Goal: Complete application form

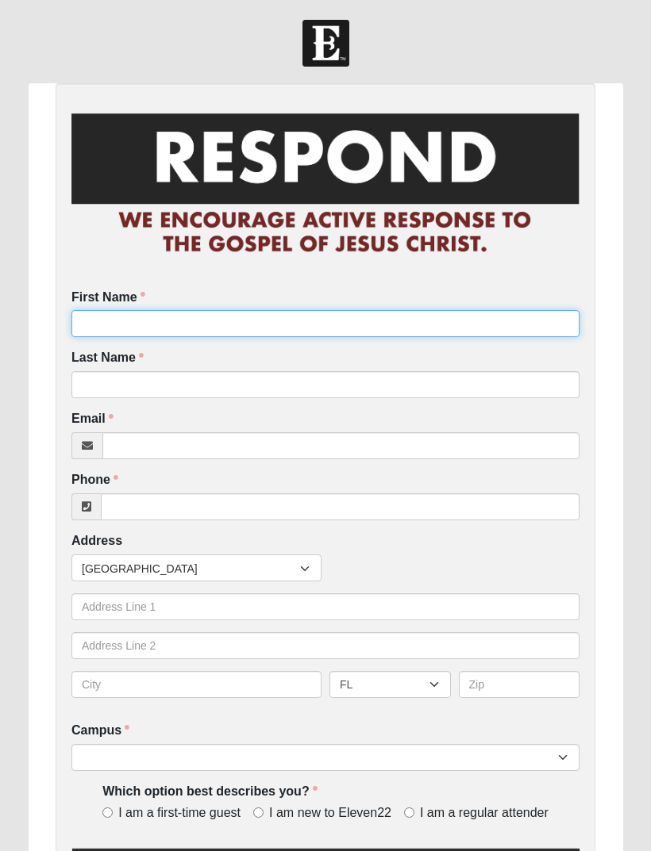
click at [217, 321] on input "First Name" at bounding box center [325, 323] width 508 height 27
type input "Gary and Vickie Connell"
click input "submit" at bounding box center [0, 0] width 0 height 0
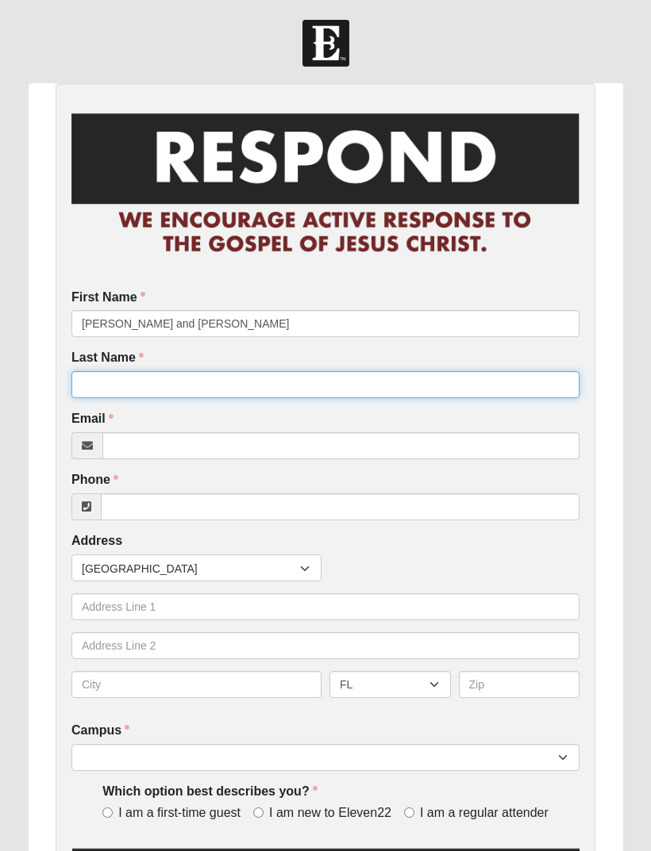
click at [179, 385] on input "Last Name" at bounding box center [325, 384] width 508 height 27
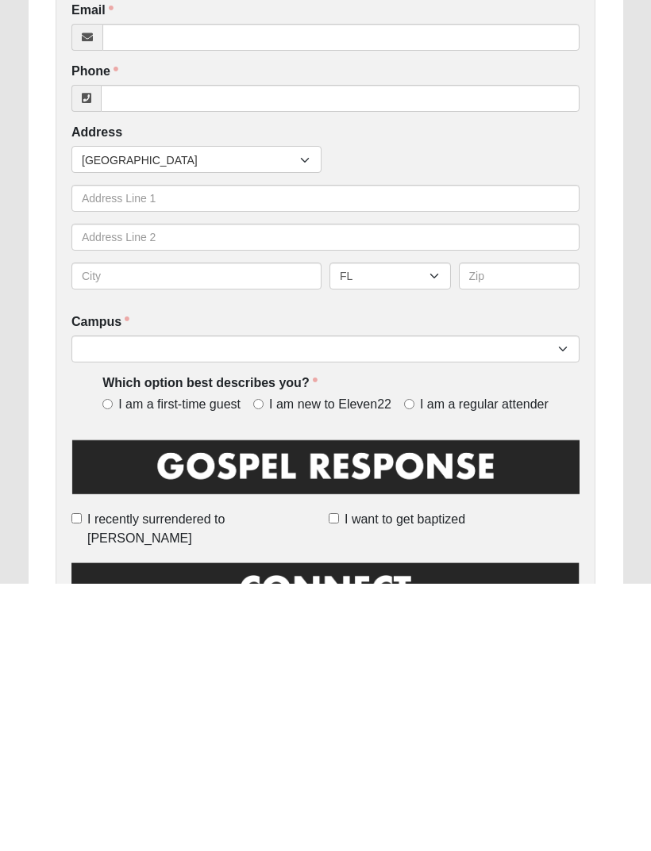
scroll to position [167, 0]
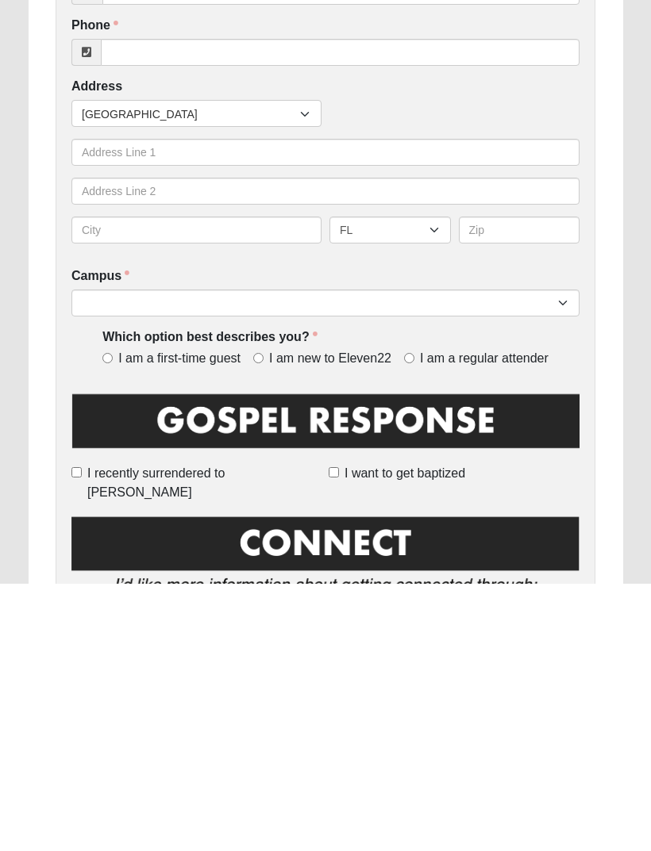
type input "Connell"
click at [263, 620] on input "I am new to Eleven22" at bounding box center [258, 625] width 10 height 10
radio input "true"
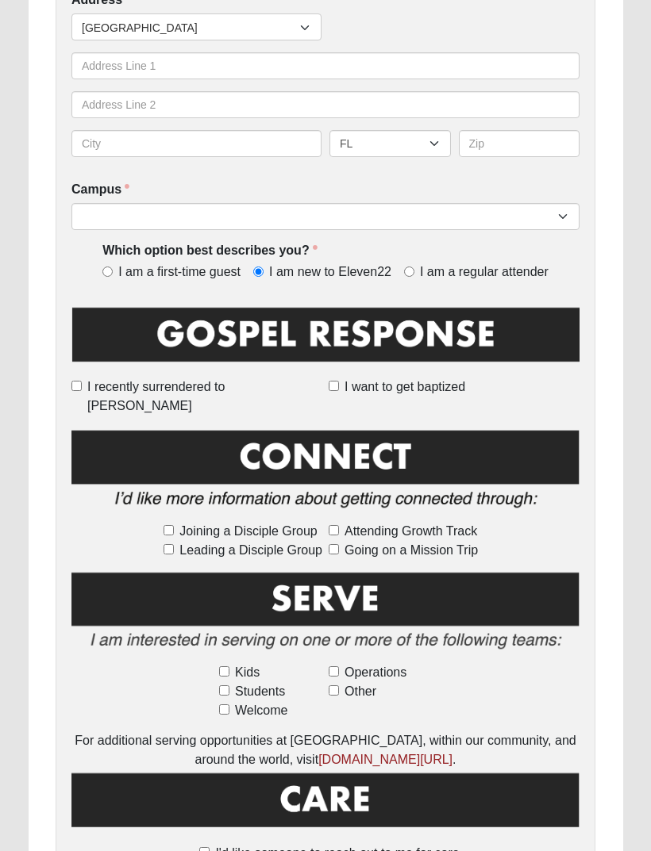
scroll to position [554, 0]
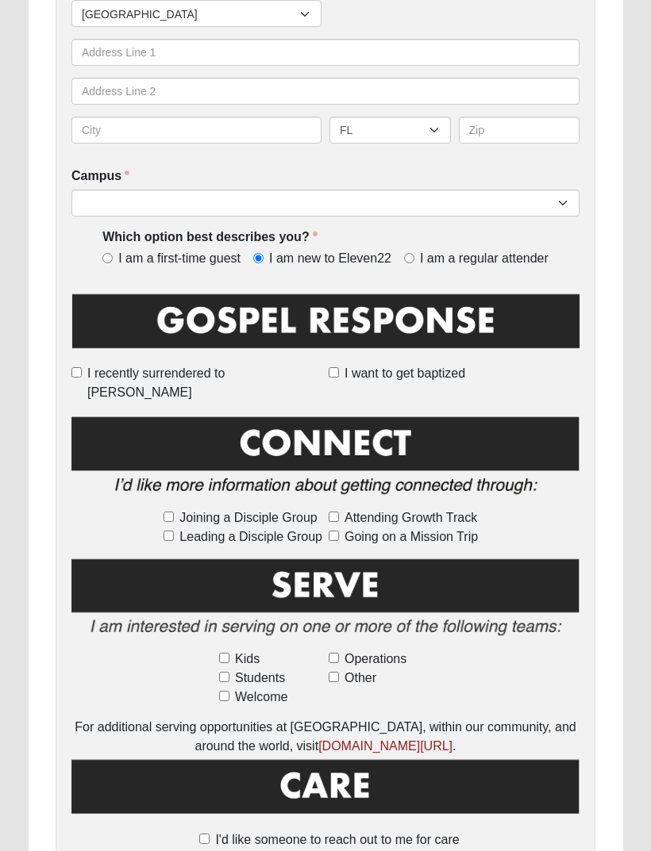
click at [174, 513] on input "Joining a Disciple Group" at bounding box center [168, 518] width 10 height 10
checkbox input "true"
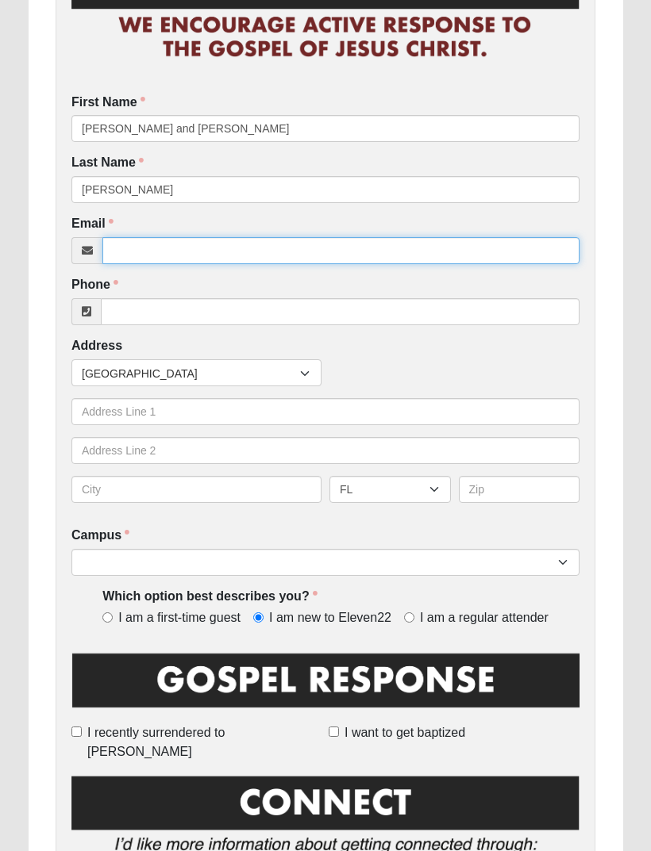
click at [164, 249] on input "Email" at bounding box center [340, 250] width 477 height 27
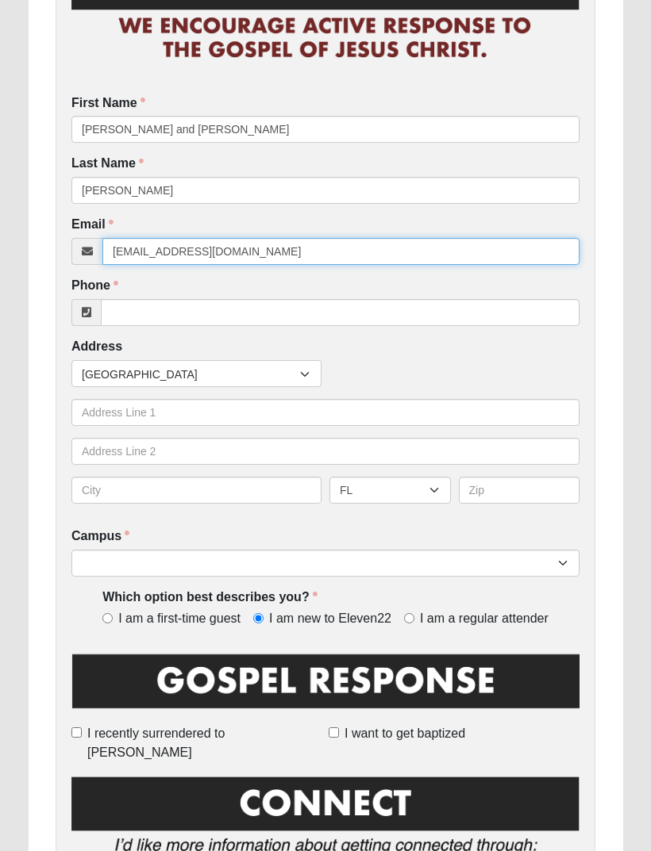
type input "travelinfriends@gmail.com"
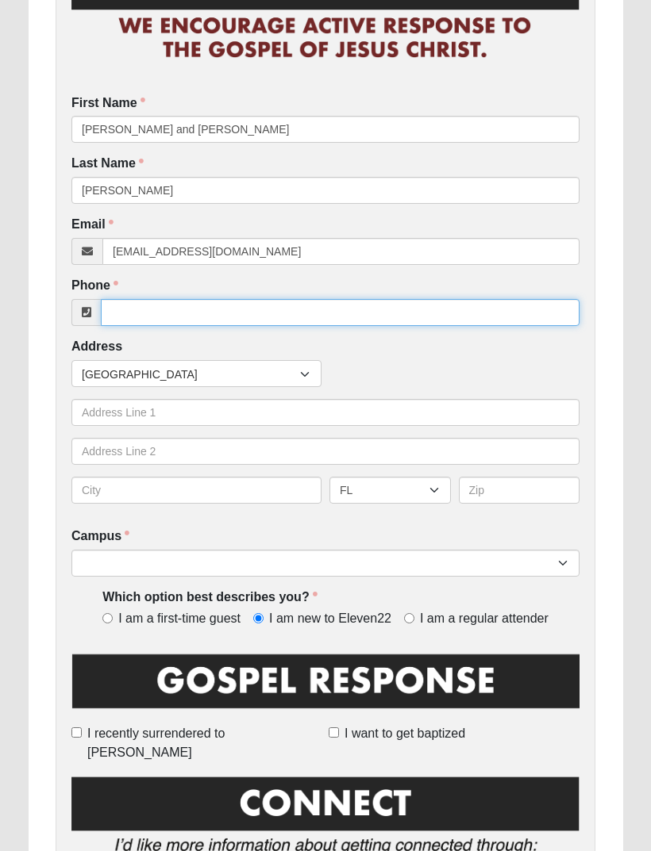
click at [206, 314] on input "Phone" at bounding box center [340, 312] width 478 height 27
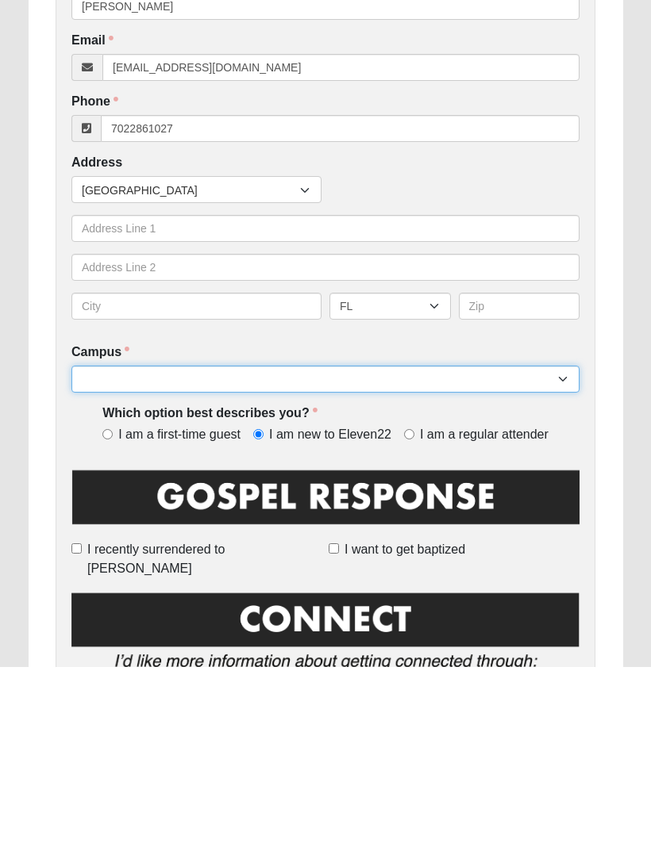
click at [355, 550] on select "Arlington Baymeadows Eleven22 Online Fleming Island Jesup Mandarin North Jax Or…" at bounding box center [325, 563] width 508 height 27
type input "(702) 286-1027"
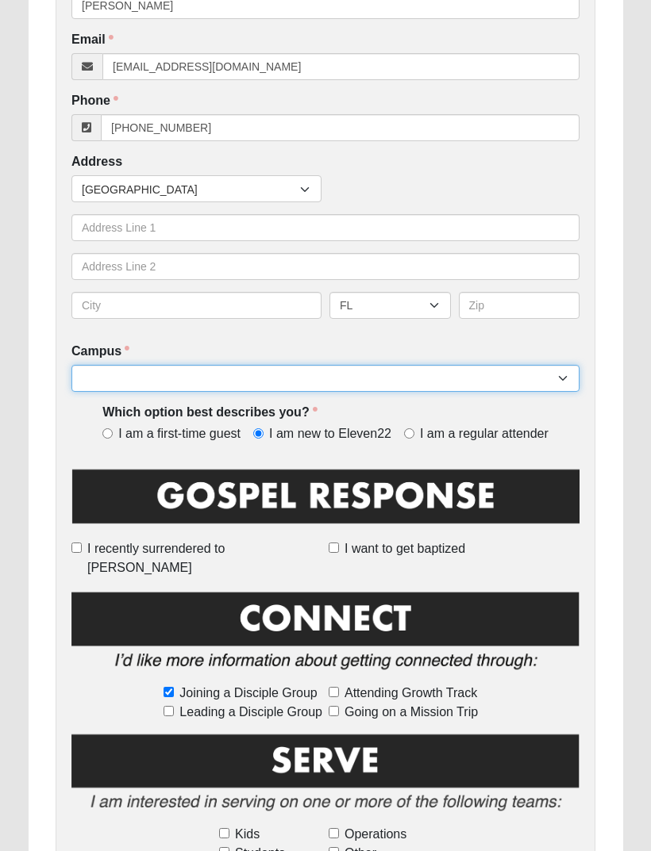
select select "11"
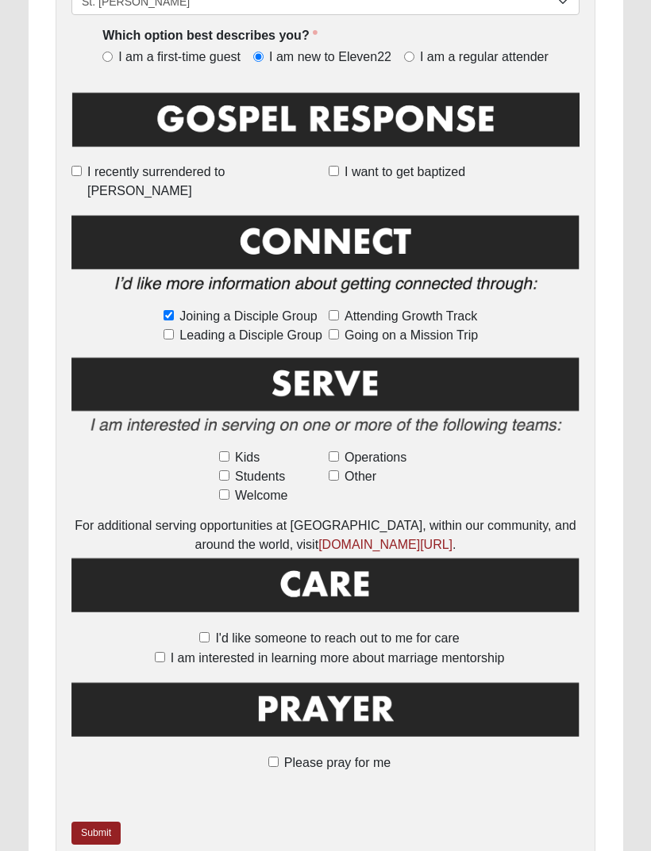
scroll to position [762, 0]
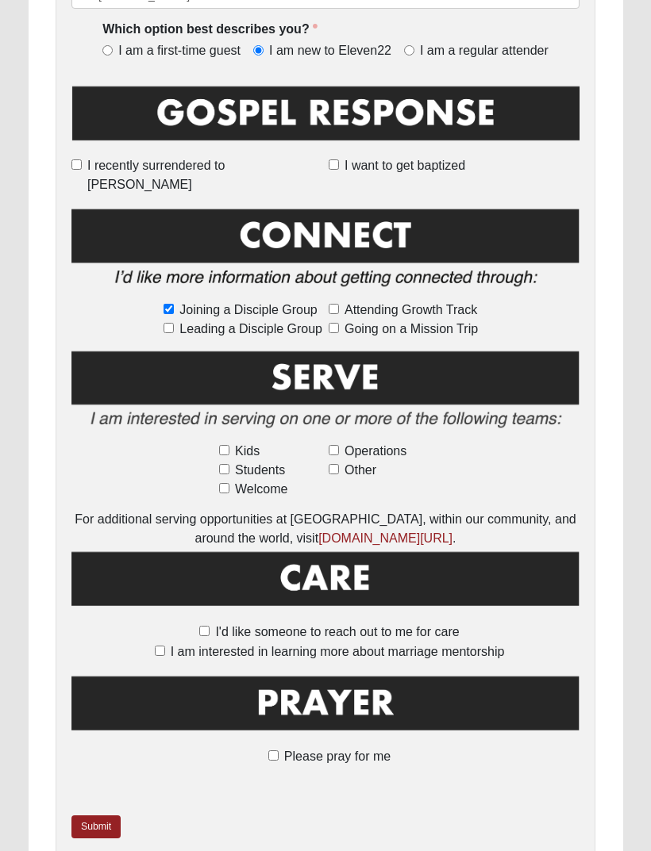
click at [98, 816] on link "Submit" at bounding box center [95, 827] width 49 height 23
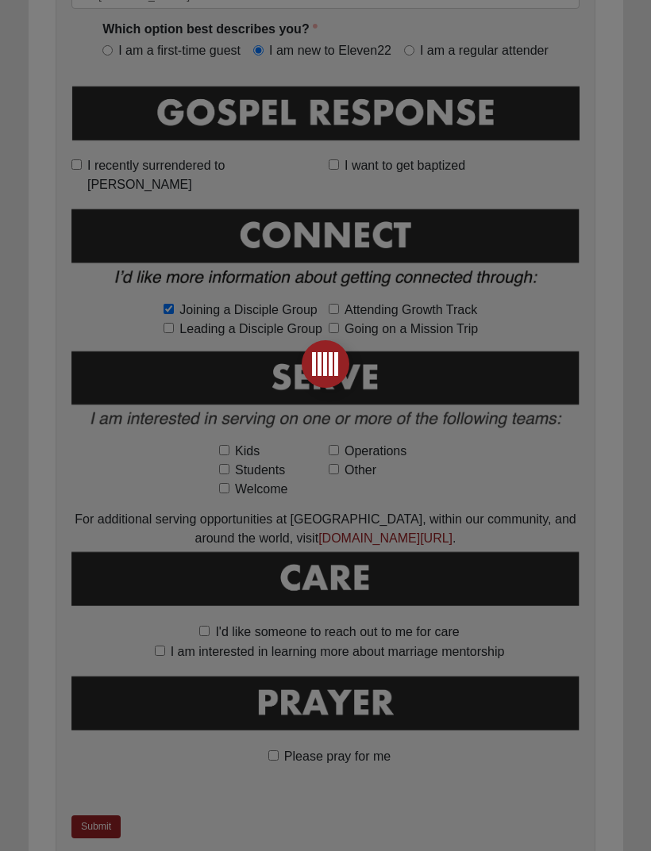
scroll to position [0, 0]
